Goal: Task Accomplishment & Management: Complete application form

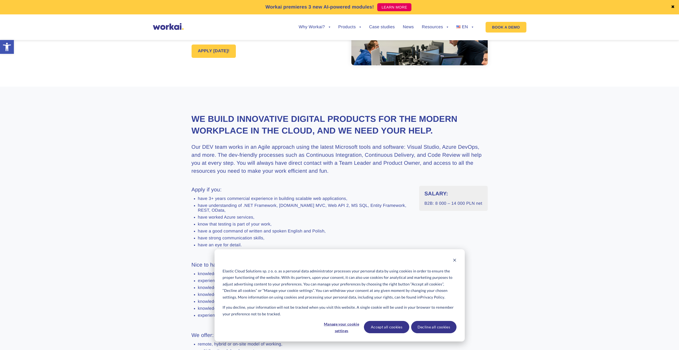
scroll to position [107, 0]
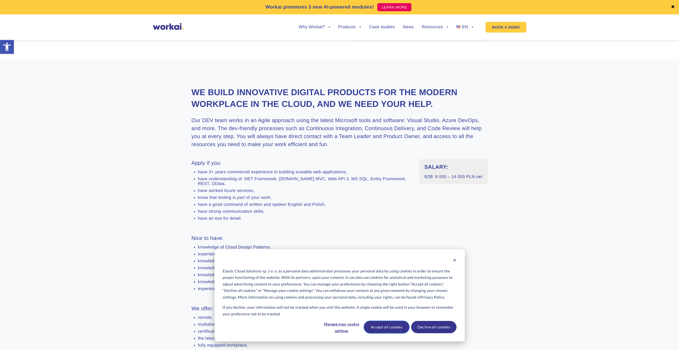
click at [393, 327] on button "Accept all cookies" at bounding box center [386, 327] width 45 height 12
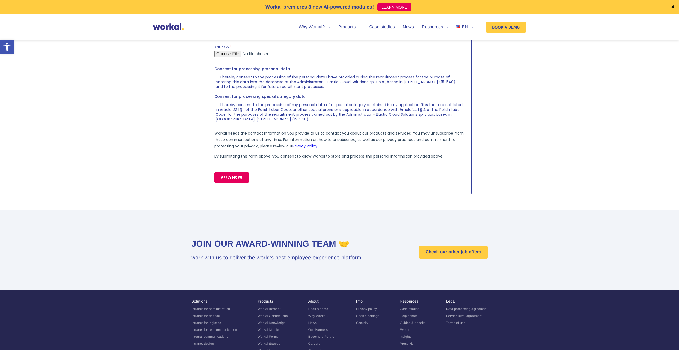
scroll to position [641, 0]
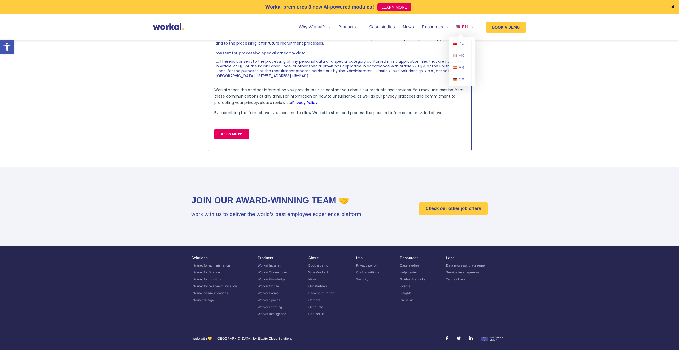
click at [464, 29] on span "EN" at bounding box center [464, 27] width 6 height 5
click at [517, 87] on section at bounding box center [339, 51] width 679 height 206
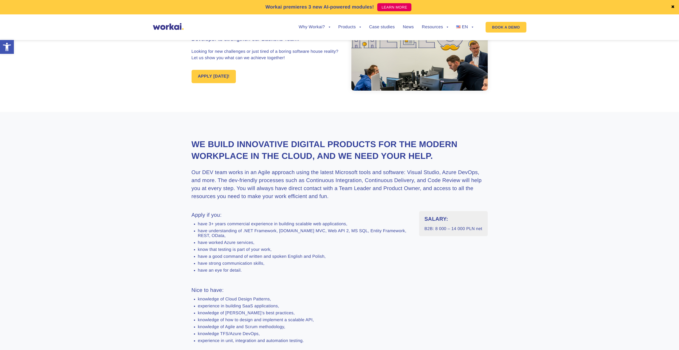
scroll to position [215, 0]
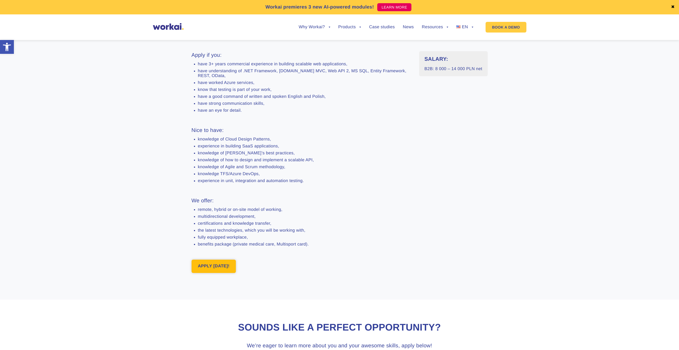
click at [223, 273] on link "APPLY [DATE]!" at bounding box center [213, 266] width 45 height 13
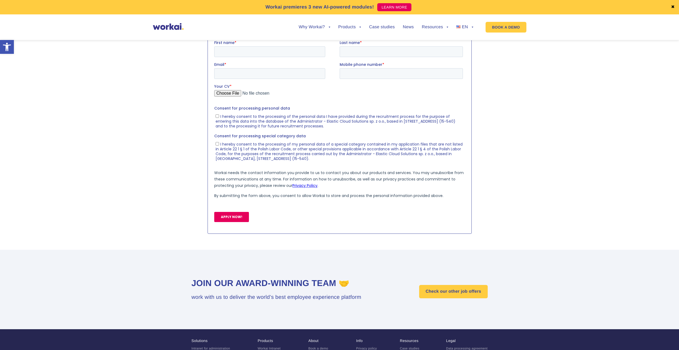
scroll to position [547, 0]
click at [284, 49] on input "First name *" at bounding box center [269, 51] width 111 height 11
type input "[PERSON_NAME]"
type input "[EMAIL_ADDRESS][DOMAIN_NAME]"
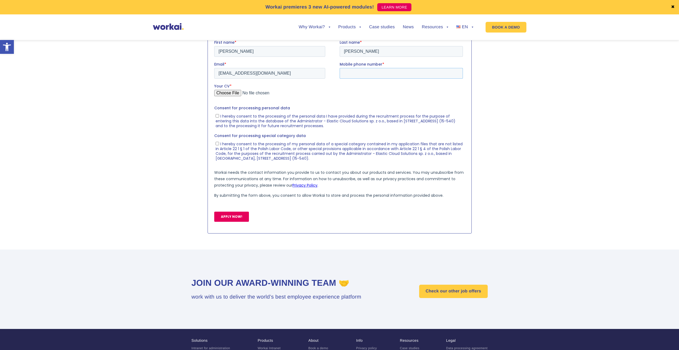
type input "[PHONE_NUMBER]"
click at [234, 92] on input "Your CV *" at bounding box center [338, 95] width 248 height 11
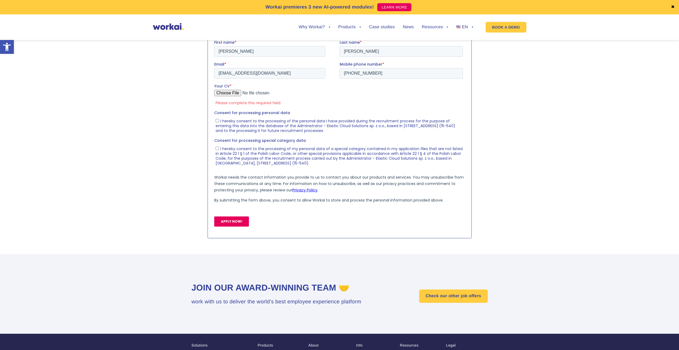
type input "C:\fakepath\[PERSON_NAME].pdf"
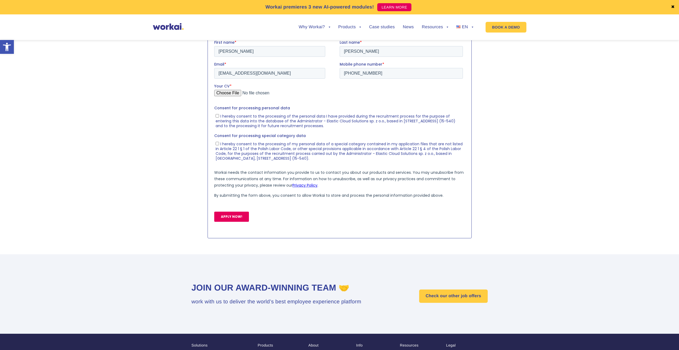
click at [215, 115] on ul "I hereby consent to the processing of the personal data I have provided during …" at bounding box center [338, 119] width 248 height 17
click at [216, 144] on input "I hereby consent to the processing of my personal data of a special category co…" at bounding box center [216, 143] width 3 height 3
checkbox input "true"
click at [218, 114] on input "I hereby consent to the processing of the personal data I have provided during …" at bounding box center [216, 115] width 3 height 3
checkbox input "true"
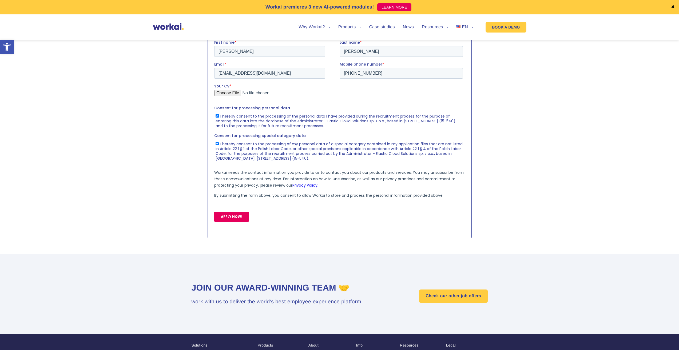
click at [238, 211] on input "APPLY NOW!" at bounding box center [231, 216] width 35 height 10
